Goal: Information Seeking & Learning: Check status

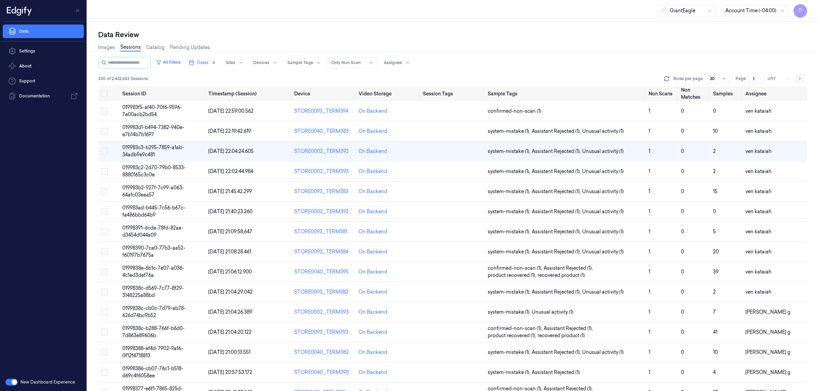
click at [803, 82] on button "Go to next page" at bounding box center [800, 79] width 10 height 10
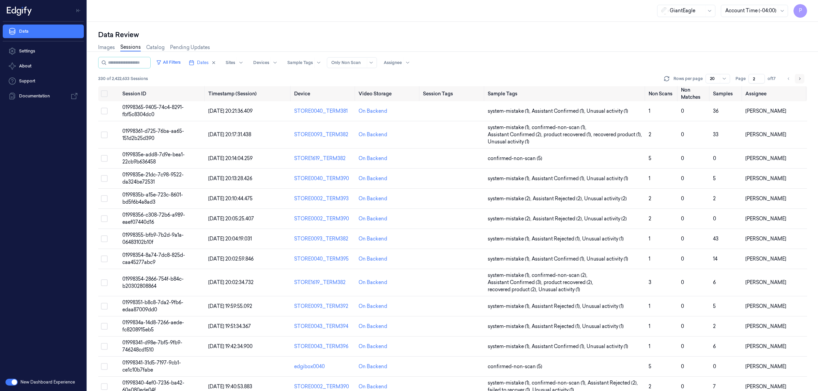
click at [797, 76] on button "Go to next page" at bounding box center [800, 79] width 10 height 10
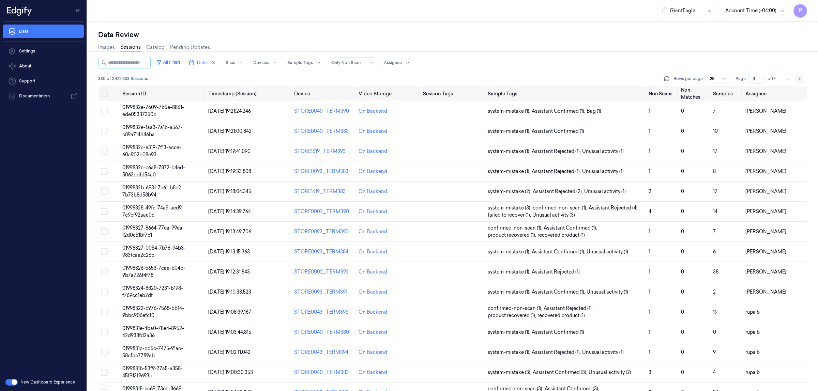
click at [797, 76] on button "Go to next page" at bounding box center [800, 79] width 10 height 10
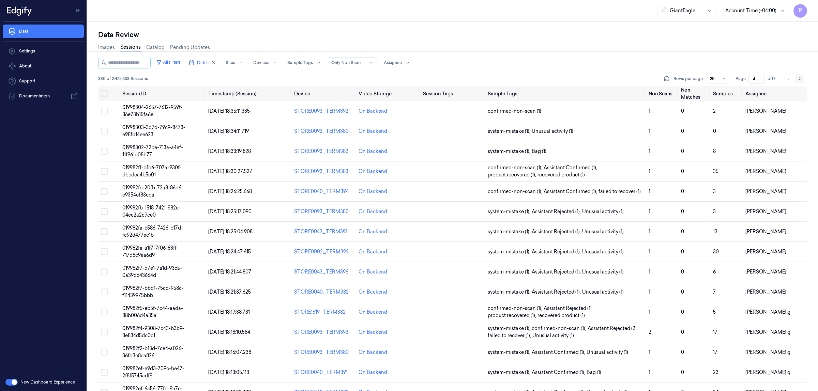
click at [800, 79] on icon "Go to next page" at bounding box center [799, 78] width 1 height 2
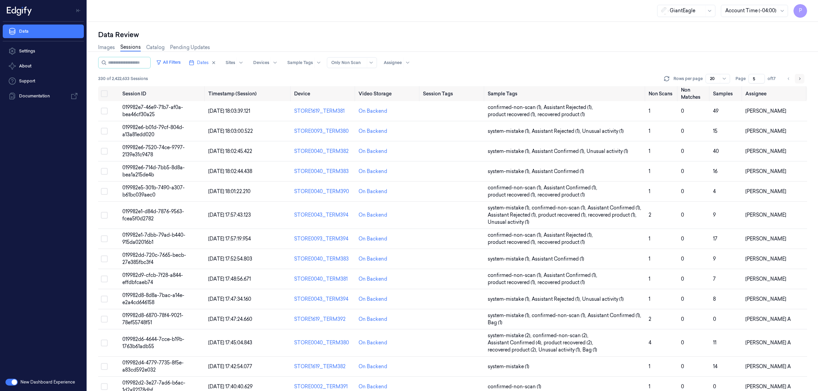
click at [799, 79] on icon "Go to next page" at bounding box center [800, 78] width 4 height 5
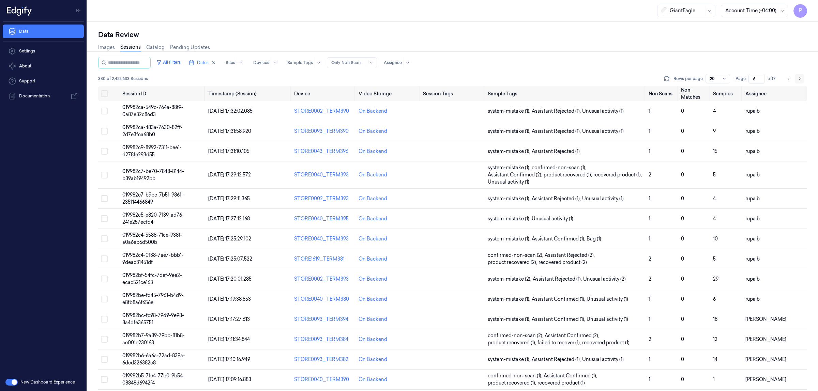
click at [798, 79] on icon "Go to next page" at bounding box center [800, 78] width 4 height 5
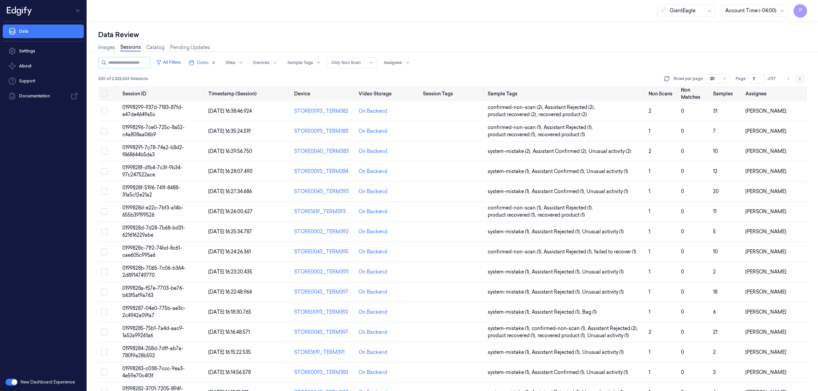
click at [798, 77] on icon "Go to next page" at bounding box center [800, 78] width 4 height 5
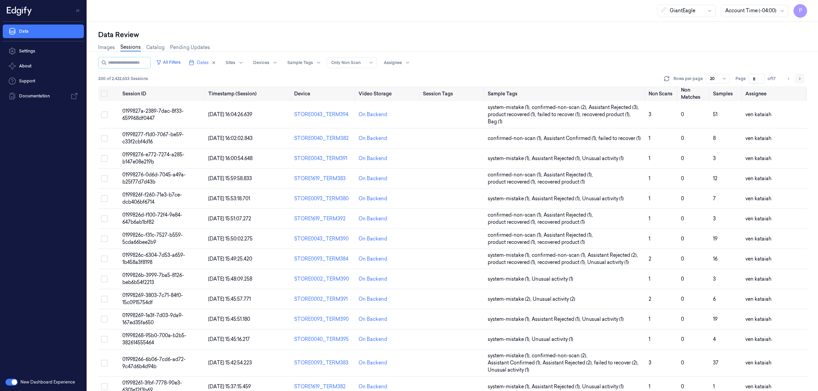
click at [800, 77] on icon "Go to next page" at bounding box center [800, 78] width 4 height 5
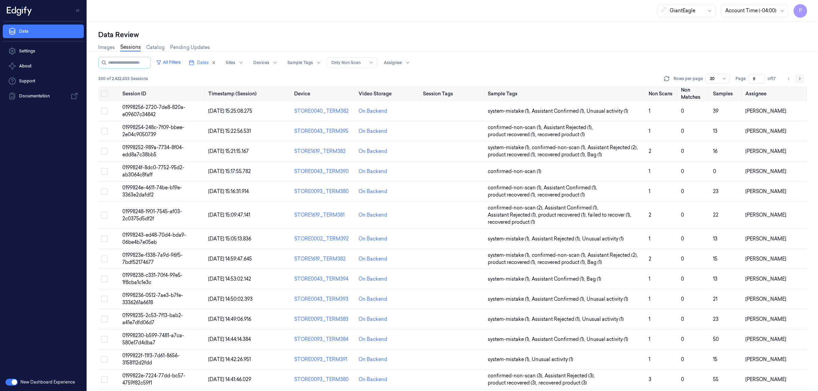
click at [800, 74] on button "Go to next page" at bounding box center [800, 79] width 10 height 10
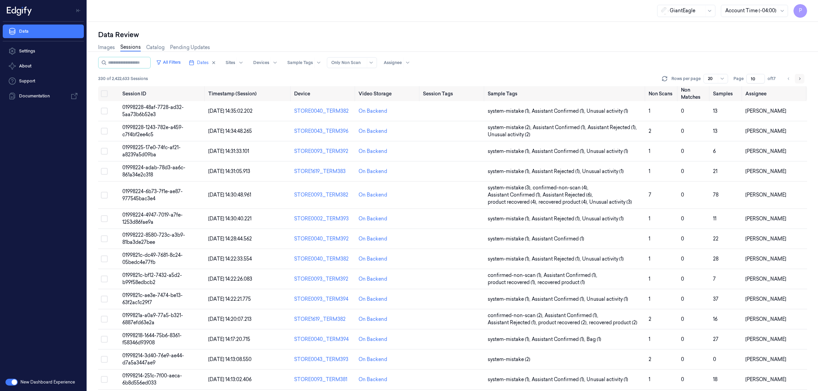
click at [800, 79] on icon "Go to next page" at bounding box center [800, 78] width 4 height 5
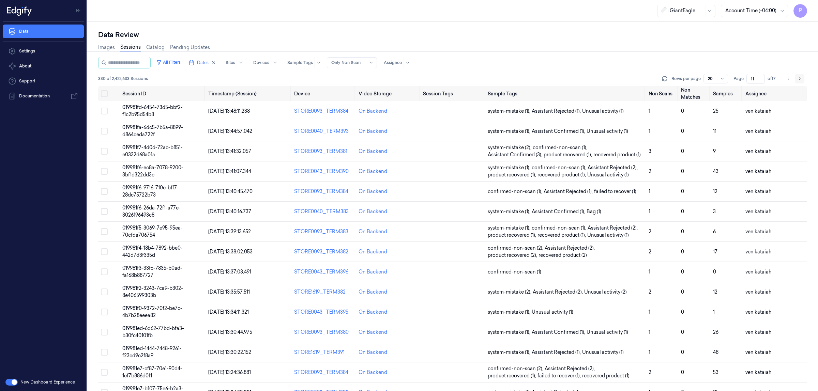
click at [802, 77] on button "Go to next page" at bounding box center [800, 79] width 10 height 10
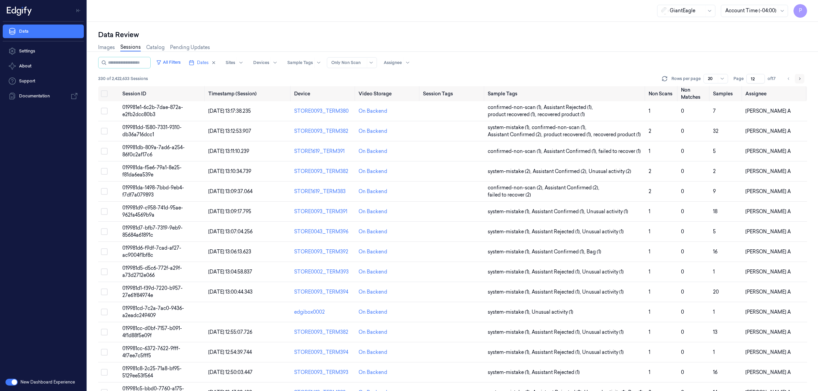
click at [796, 79] on button "Go to next page" at bounding box center [800, 79] width 10 height 10
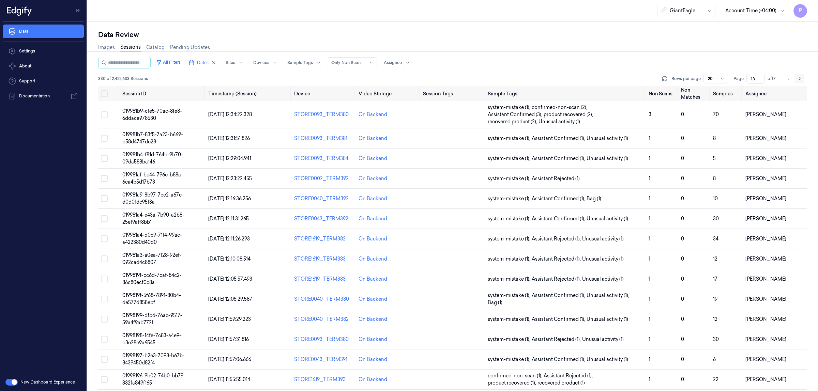
click at [802, 79] on button "Go to next page" at bounding box center [800, 79] width 10 height 10
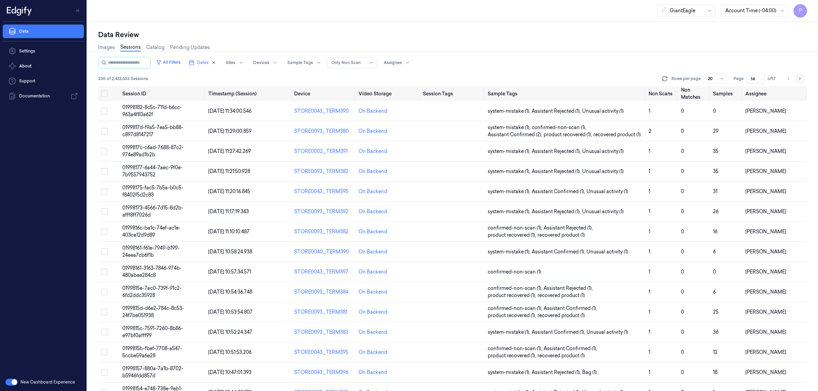
click at [802, 75] on button "Go to next page" at bounding box center [800, 79] width 10 height 10
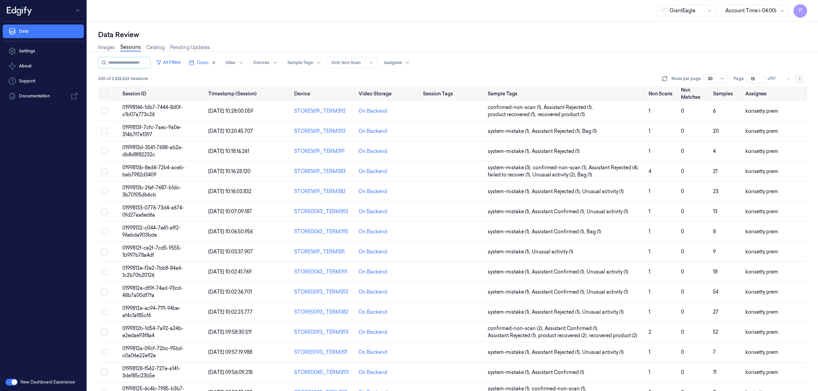
click at [801, 77] on icon "Go to next page" at bounding box center [800, 78] width 4 height 5
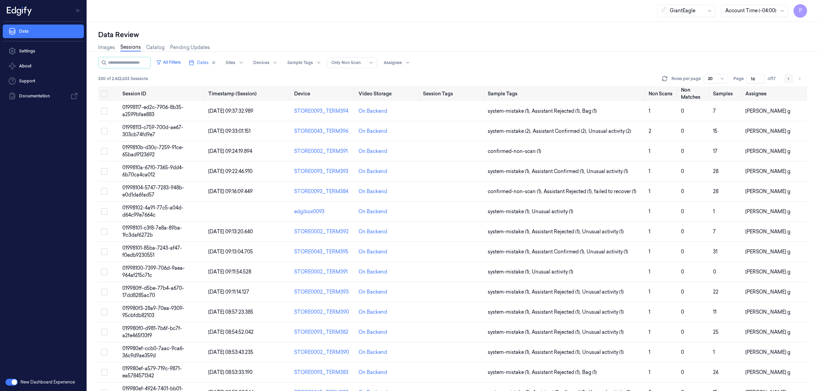
click at [789, 78] on icon "Go to previous page" at bounding box center [789, 78] width 4 height 5
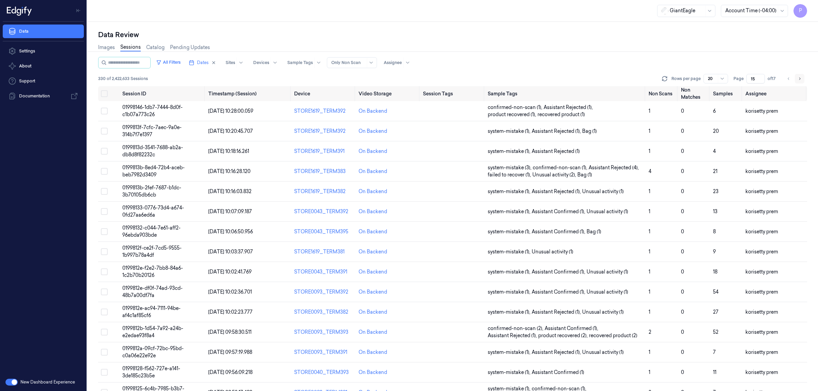
click at [799, 79] on icon "Go to next page" at bounding box center [799, 78] width 1 height 2
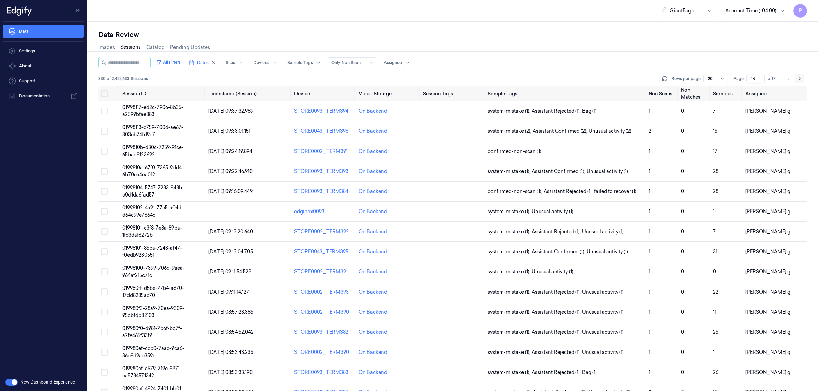
click at [797, 79] on button "Go to next page" at bounding box center [800, 79] width 10 height 10
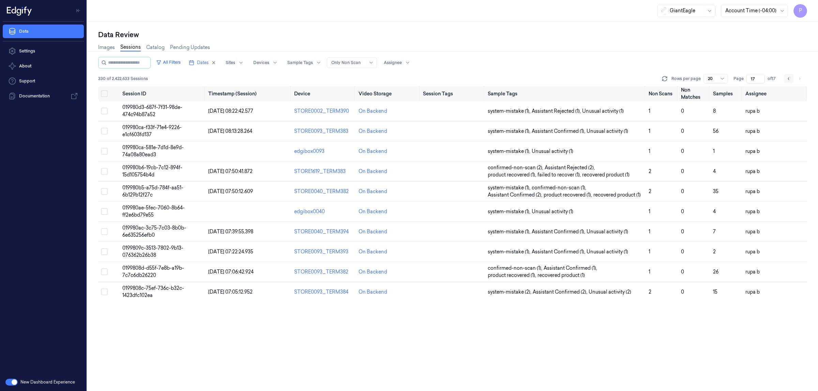
click at [788, 78] on icon "Go to previous page" at bounding box center [789, 78] width 4 height 5
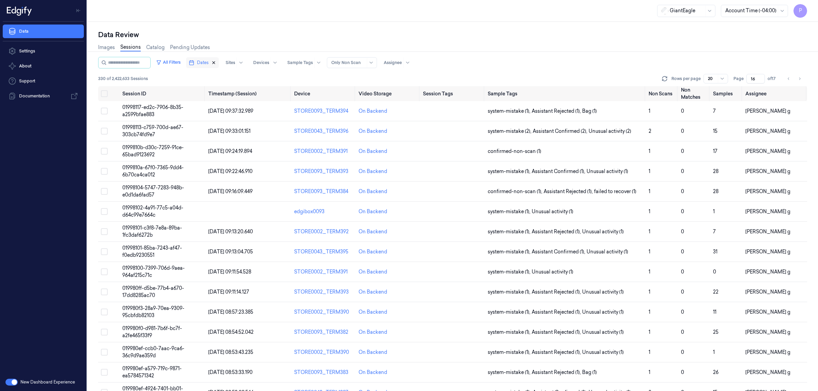
click at [216, 61] on icon "button" at bounding box center [213, 62] width 5 height 5
type input "1"
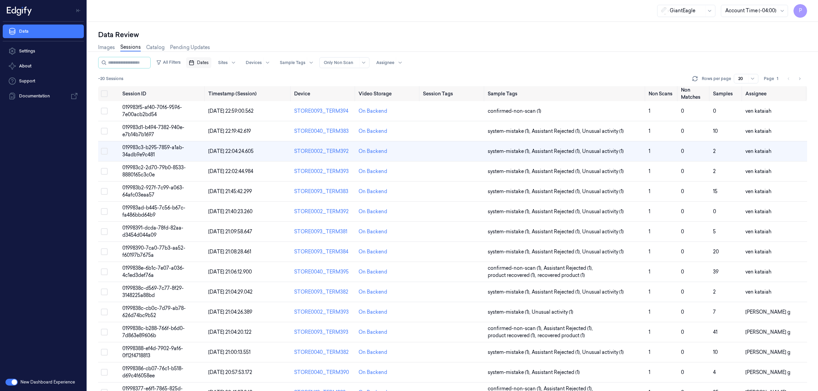
click at [209, 64] on span "Dates" at bounding box center [203, 63] width 12 height 6
click at [260, 145] on button "26" at bounding box center [257, 144] width 11 height 11
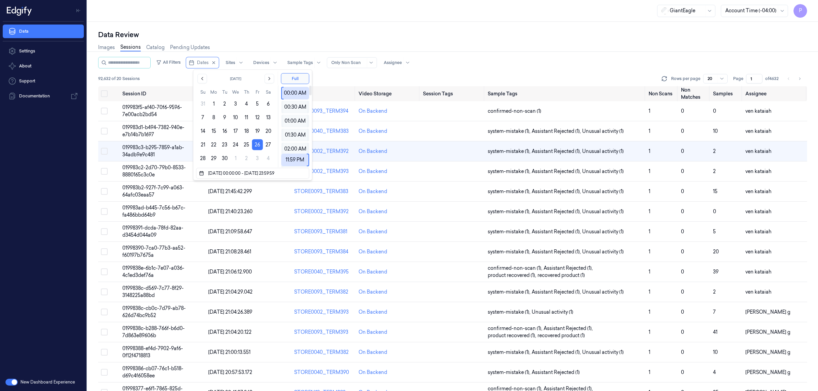
click at [324, 41] on div "Images Sessions Catalog Pending Updates" at bounding box center [452, 48] width 709 height 17
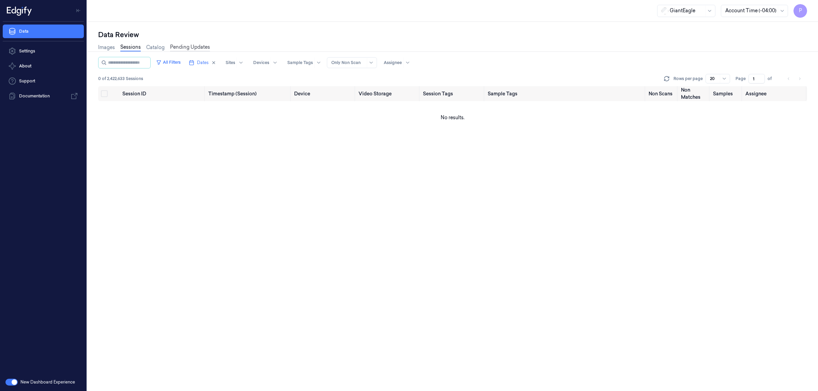
click at [205, 50] on link "Pending Updates" at bounding box center [190, 48] width 40 height 8
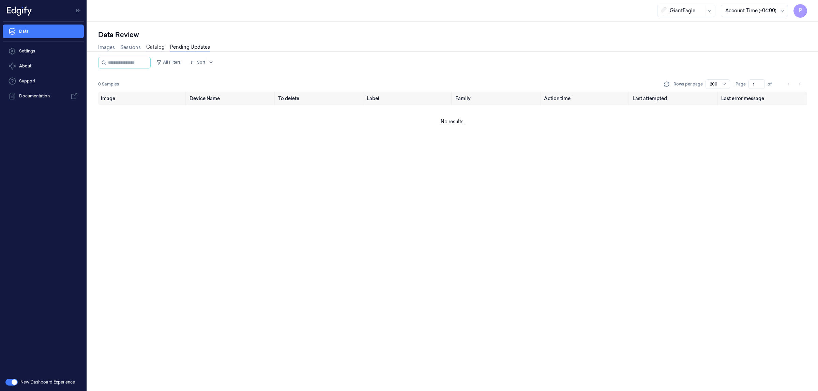
click at [164, 46] on link "Catalog" at bounding box center [155, 48] width 18 height 8
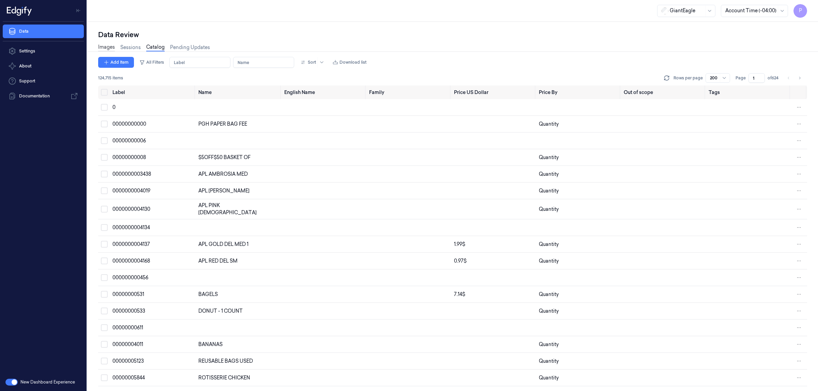
click at [106, 44] on link "Images" at bounding box center [106, 48] width 17 height 8
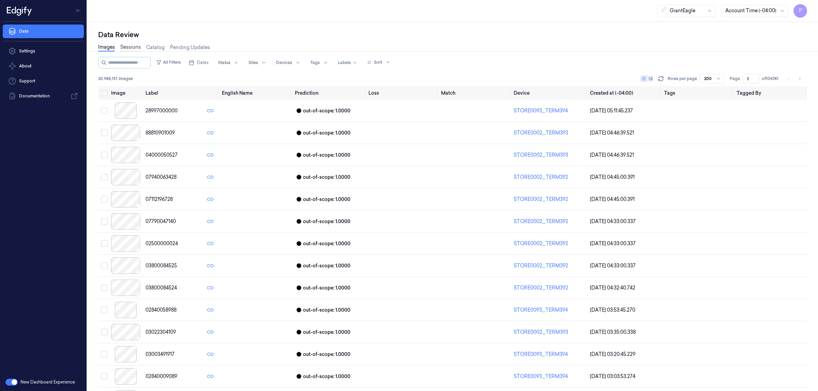
click at [129, 44] on link "Sessions" at bounding box center [130, 48] width 20 height 8
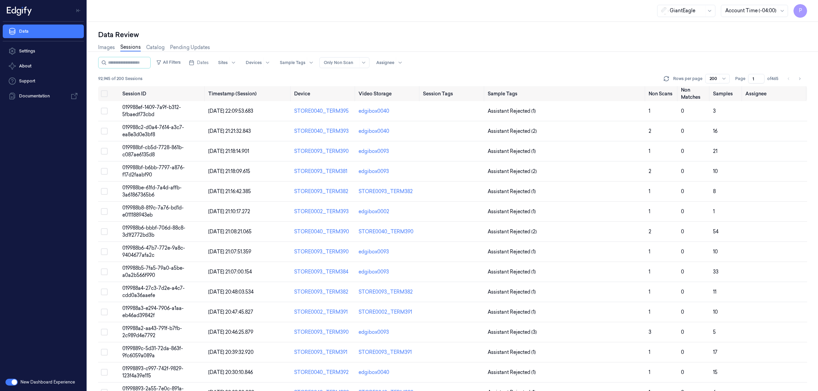
click at [694, 30] on div "Data Review" at bounding box center [452, 35] width 709 height 10
click at [209, 64] on span "Dates" at bounding box center [203, 63] width 12 height 6
click at [249, 146] on button "25" at bounding box center [246, 144] width 11 height 11
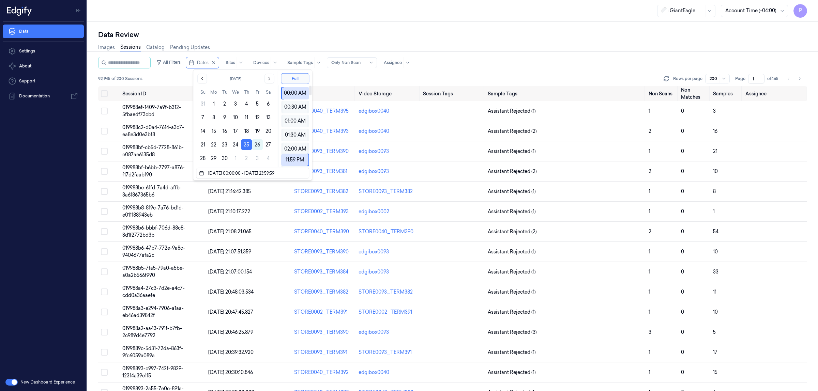
click at [469, 35] on div "Data Review" at bounding box center [452, 35] width 709 height 10
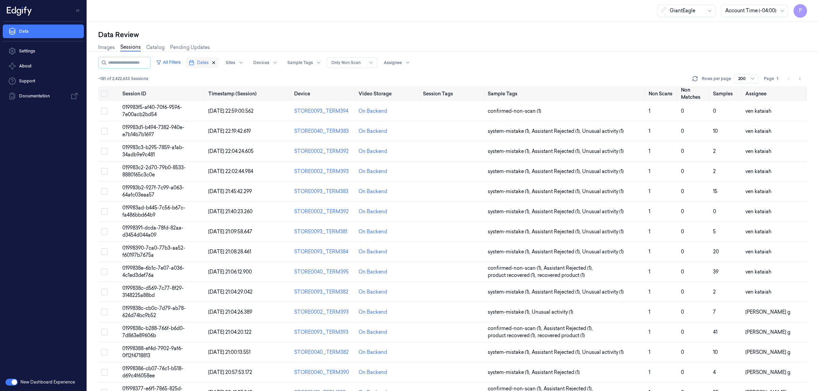
click at [216, 61] on icon "button" at bounding box center [213, 62] width 5 height 5
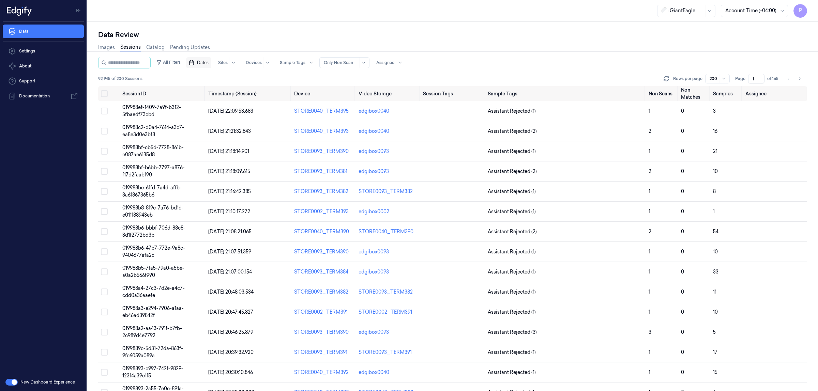
click at [209, 63] on span "Dates" at bounding box center [203, 63] width 12 height 6
click at [259, 144] on button "26" at bounding box center [257, 144] width 11 height 11
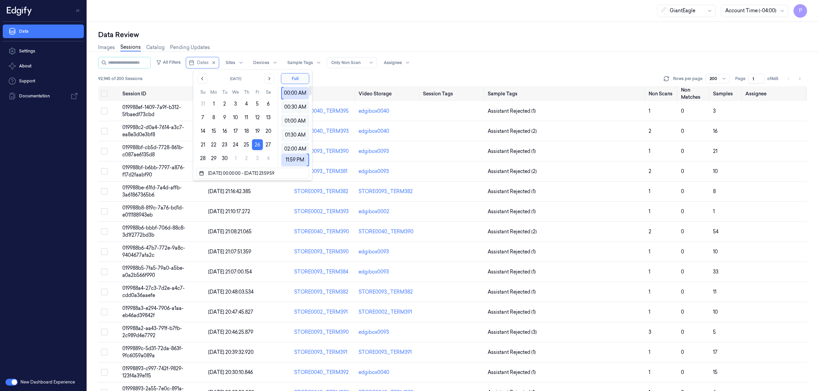
click at [516, 58] on div "All Filters Dates Sites Devices Sample Tags Alert Type Only Non Scan Assignee" at bounding box center [452, 63] width 709 height 12
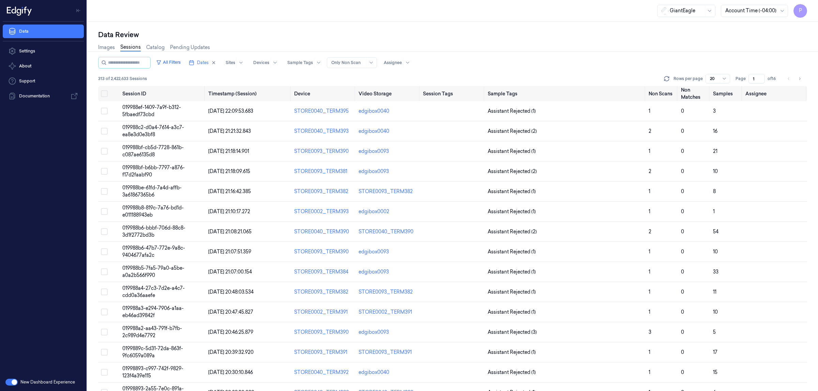
click at [469, 37] on div "Data Review" at bounding box center [452, 35] width 709 height 10
click at [104, 94] on button "Select all" at bounding box center [104, 93] width 7 height 7
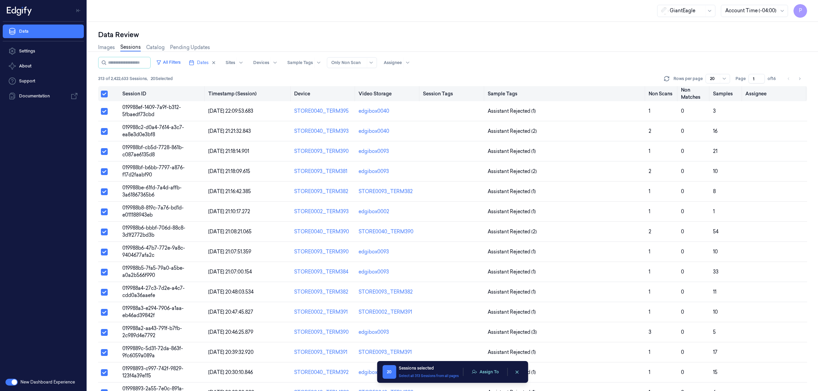
click at [105, 92] on button "Select all" at bounding box center [104, 94] width 7 height 7
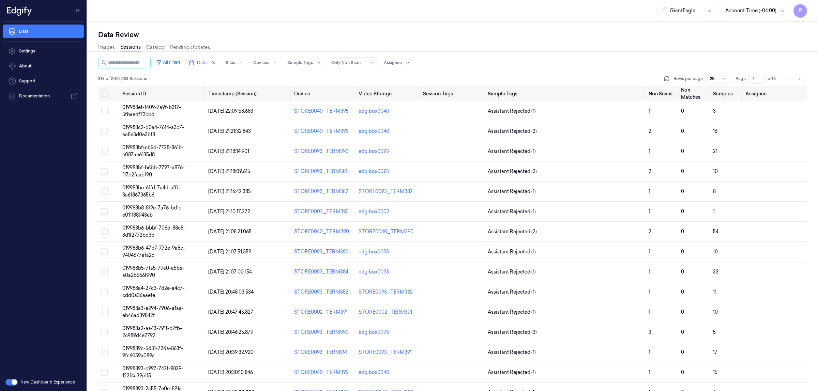
click at [494, 44] on div "Images Sessions Catalog Pending Updates" at bounding box center [452, 48] width 709 height 17
click at [755, 77] on input "1" at bounding box center [756, 79] width 16 height 10
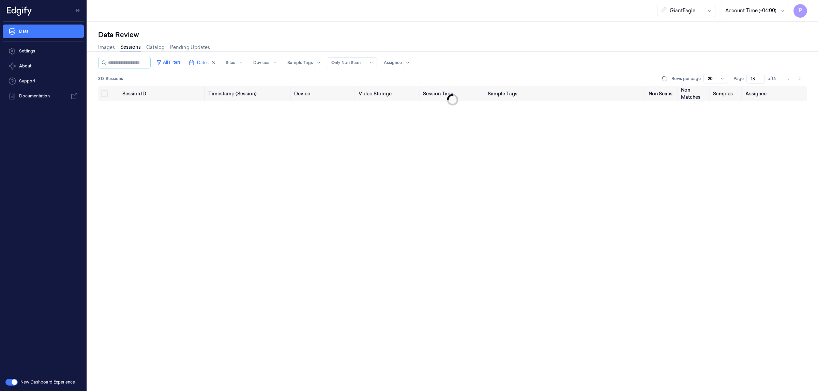
click at [709, 53] on div "Images Sessions Catalog Pending Updates" at bounding box center [452, 48] width 709 height 17
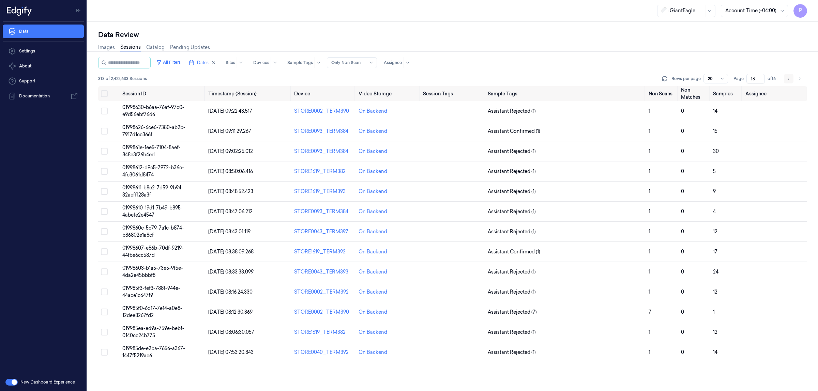
click at [787, 79] on icon "Go to previous page" at bounding box center [789, 78] width 4 height 5
click at [786, 77] on button "Go to previous page" at bounding box center [789, 79] width 10 height 10
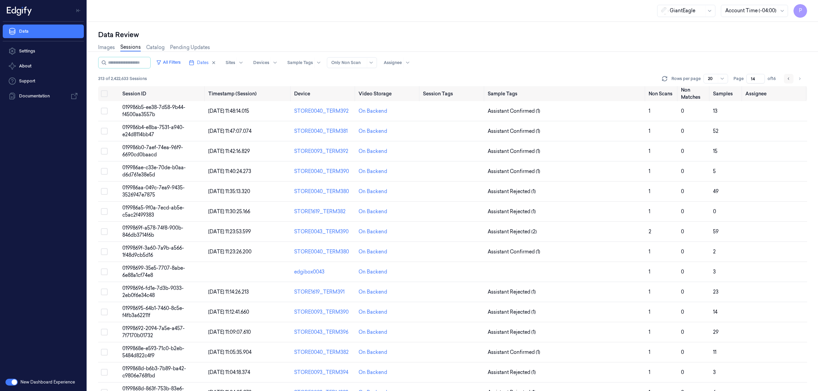
click at [788, 78] on icon "Go to previous page" at bounding box center [788, 78] width 1 height 2
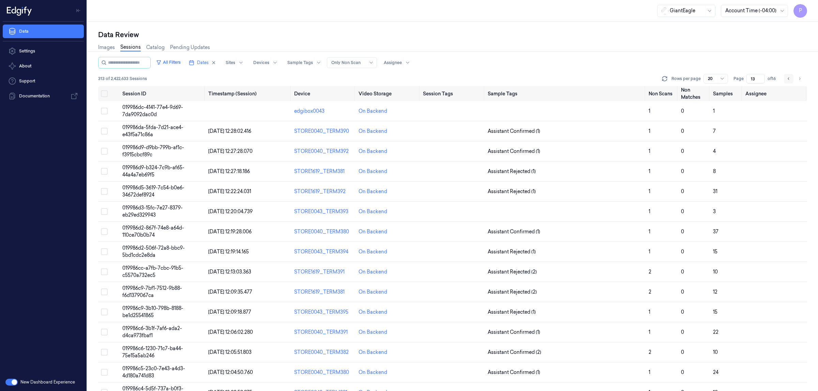
click at [788, 76] on icon "Go to previous page" at bounding box center [789, 78] width 4 height 5
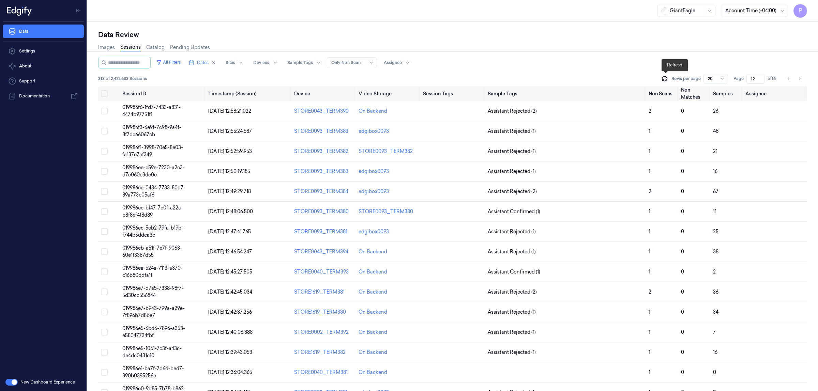
click at [667, 79] on icon at bounding box center [664, 78] width 7 height 7
click at [665, 78] on icon at bounding box center [664, 78] width 7 height 7
click at [788, 80] on icon "Go to previous page" at bounding box center [789, 78] width 4 height 5
type input "11"
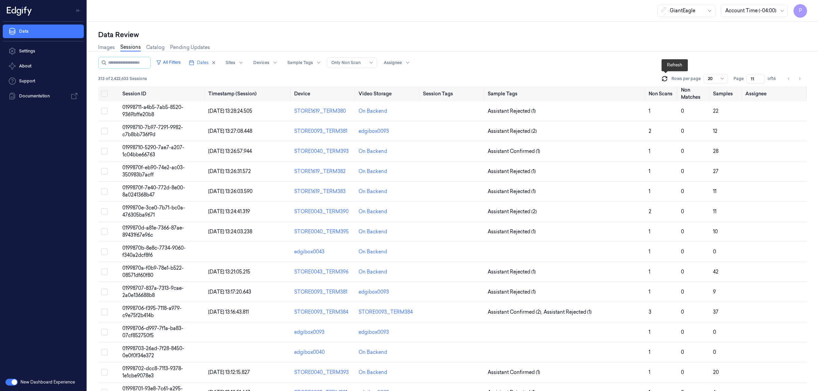
click at [667, 75] on icon at bounding box center [664, 78] width 7 height 7
click at [596, 45] on div "Images Sessions Catalog Pending Updates" at bounding box center [452, 48] width 709 height 17
click at [665, 78] on icon at bounding box center [664, 78] width 7 height 7
click at [789, 79] on icon "Go to previous page" at bounding box center [789, 78] width 4 height 5
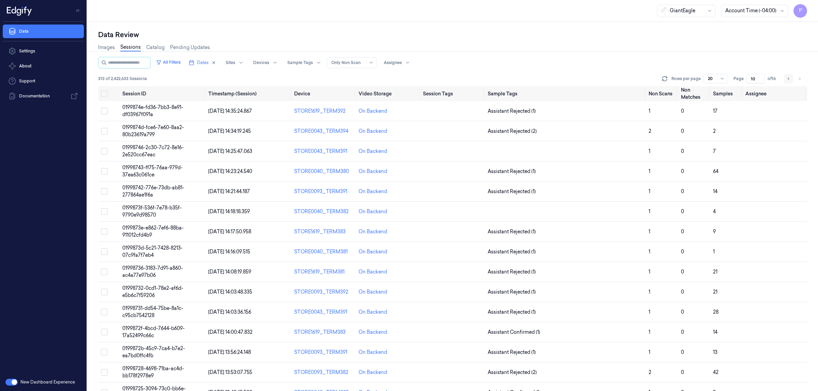
click at [789, 79] on icon "Go to previous page" at bounding box center [789, 78] width 4 height 5
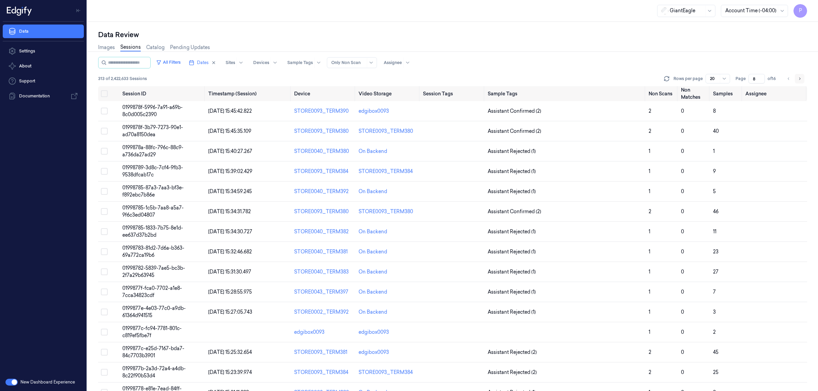
click at [800, 78] on icon "Go to next page" at bounding box center [800, 78] width 4 height 5
type input "9"
